Goal: Transaction & Acquisition: Purchase product/service

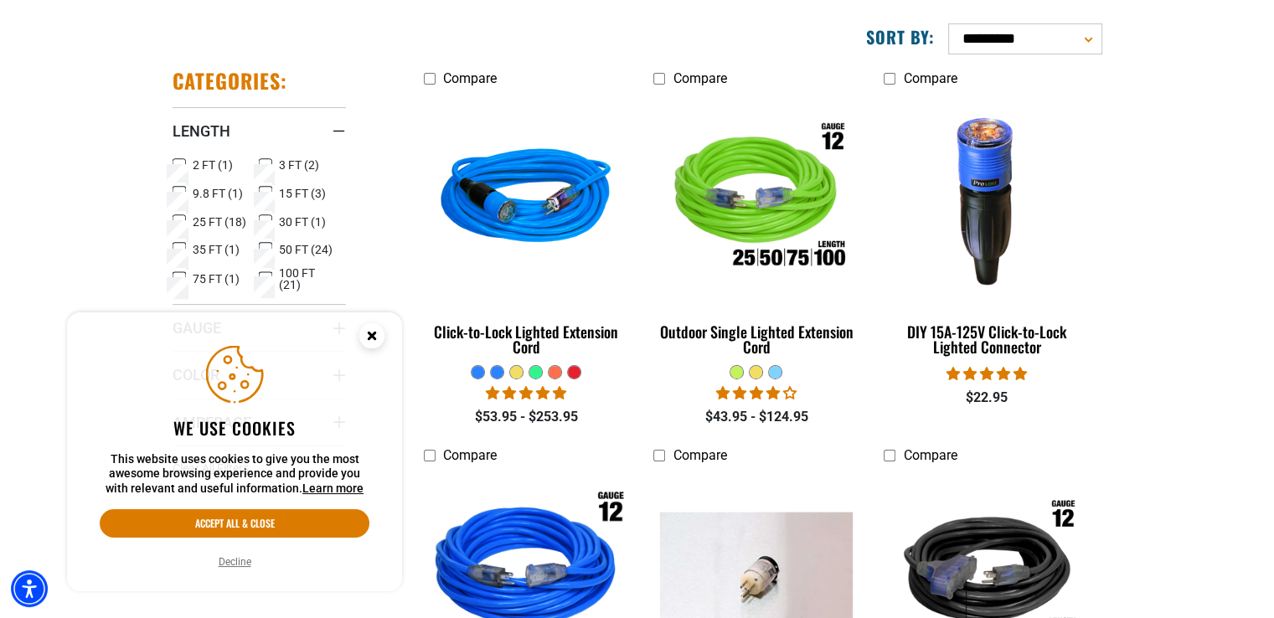
scroll to position [335, 0]
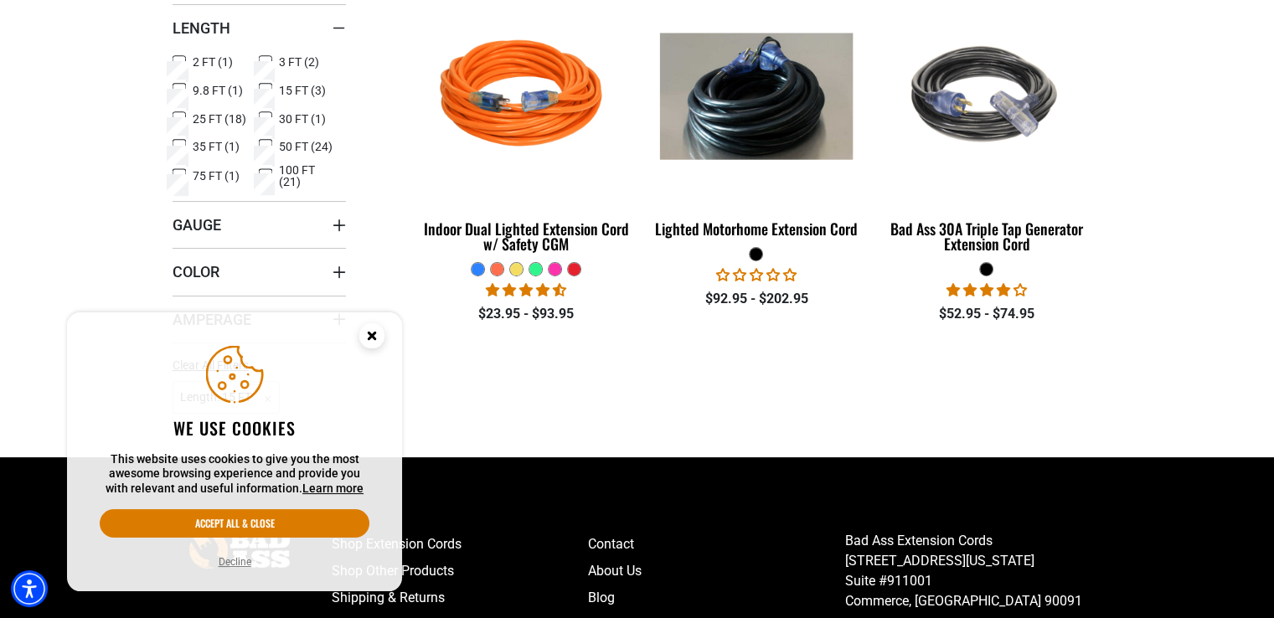
click at [371, 335] on icon "Close this option" at bounding box center [371, 335] width 6 height 6
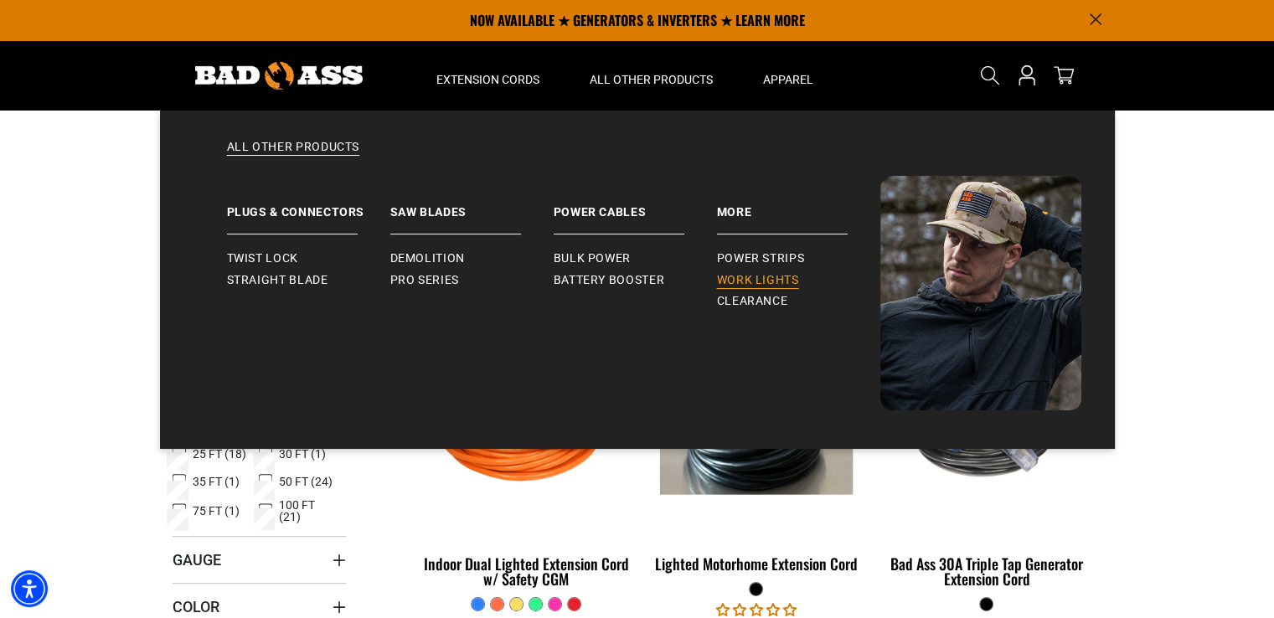
click at [777, 281] on span "Work Lights" at bounding box center [758, 280] width 82 height 15
